Goal: Find specific page/section: Find specific page/section

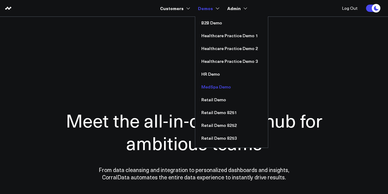
click at [215, 89] on link "MedSpa Demo" at bounding box center [231, 87] width 73 height 13
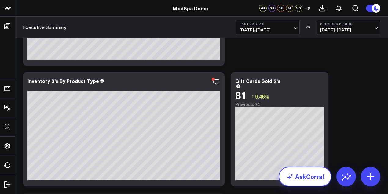
scroll to position [1929, 0]
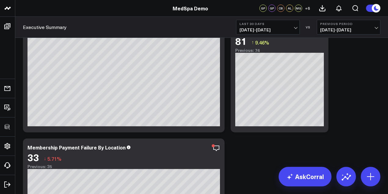
click at [187, 10] on link "MedSpa Demo" at bounding box center [189, 8] width 35 height 7
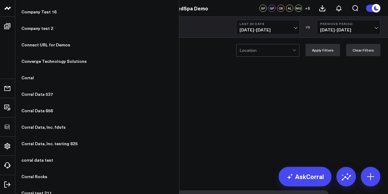
scroll to position [1746, 0]
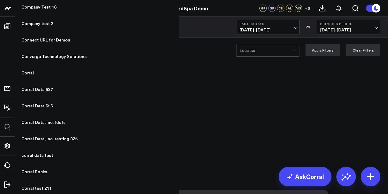
click at [11, 8] on icon at bounding box center [7, 8] width 7 height 7
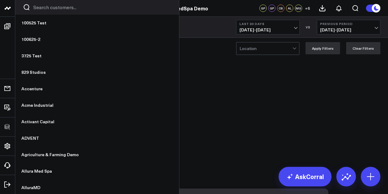
click at [70, 7] on input "Search customers input" at bounding box center [102, 7] width 138 height 7
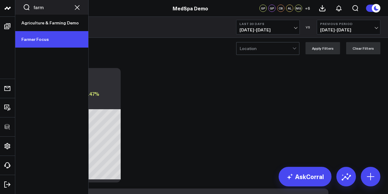
type input "farm"
click at [37, 38] on link "Farmer Focus" at bounding box center [51, 39] width 73 height 16
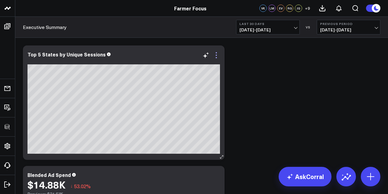
click at [217, 55] on icon at bounding box center [215, 55] width 7 height 7
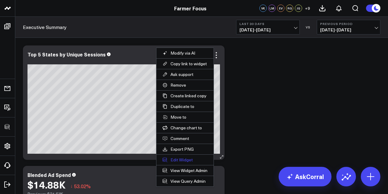
click at [179, 159] on button "Edit Widget" at bounding box center [184, 160] width 57 height 10
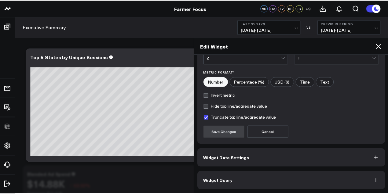
scroll to position [100, 0]
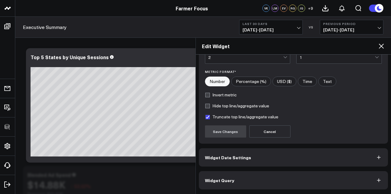
click at [384, 46] on icon at bounding box center [380, 45] width 7 height 7
